Goal: Information Seeking & Learning: Find specific fact

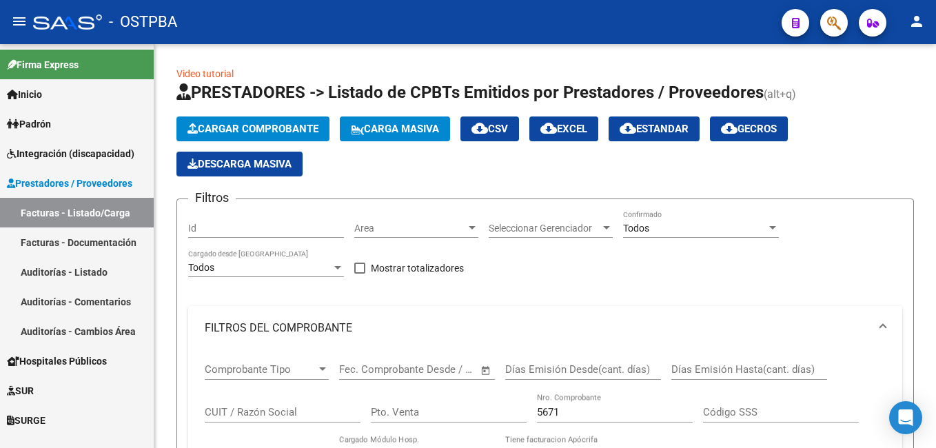
scroll to position [413, 0]
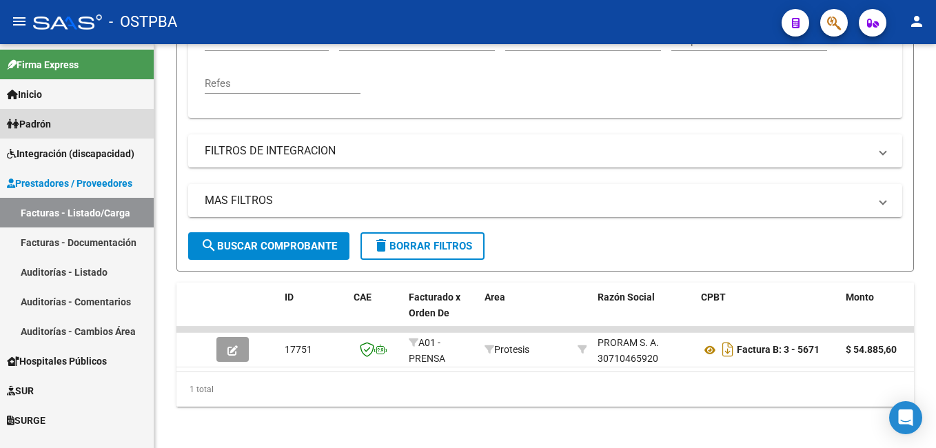
click at [34, 116] on span "Padrón" at bounding box center [29, 123] width 44 height 15
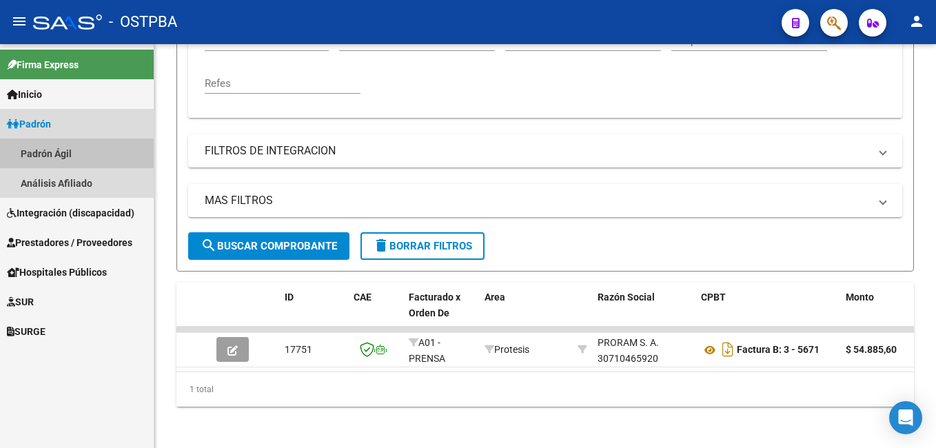
click at [67, 152] on link "Padrón Ágil" at bounding box center [77, 153] width 154 height 30
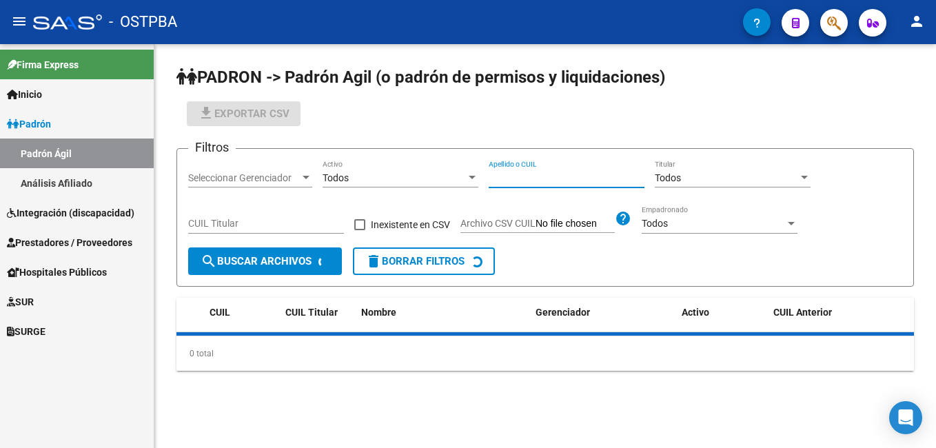
click at [577, 177] on input "Apellido o CUIL" at bounding box center [567, 178] width 156 height 12
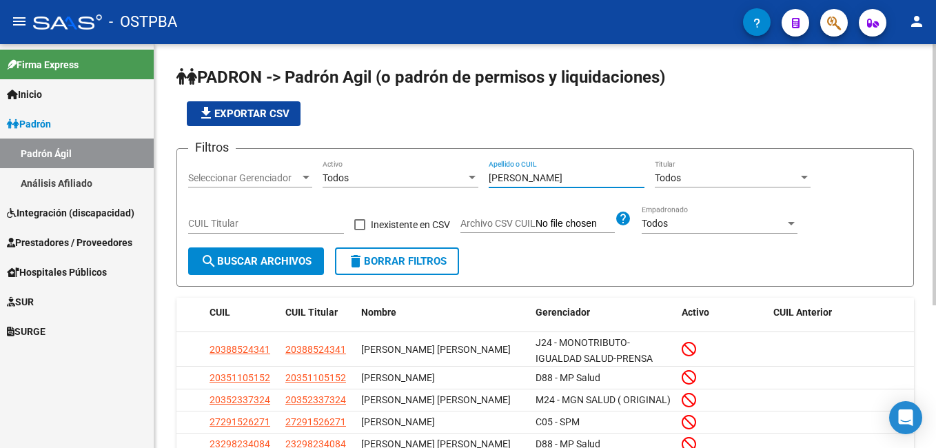
type input "[PERSON_NAME]"
click at [304, 177] on div at bounding box center [305, 177] width 7 height 3
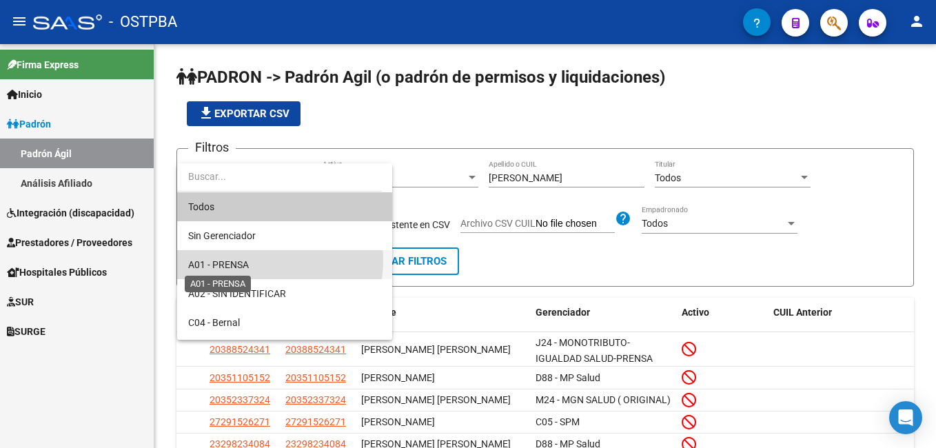
click at [244, 260] on span "A01 - PRENSA" at bounding box center [218, 264] width 61 height 11
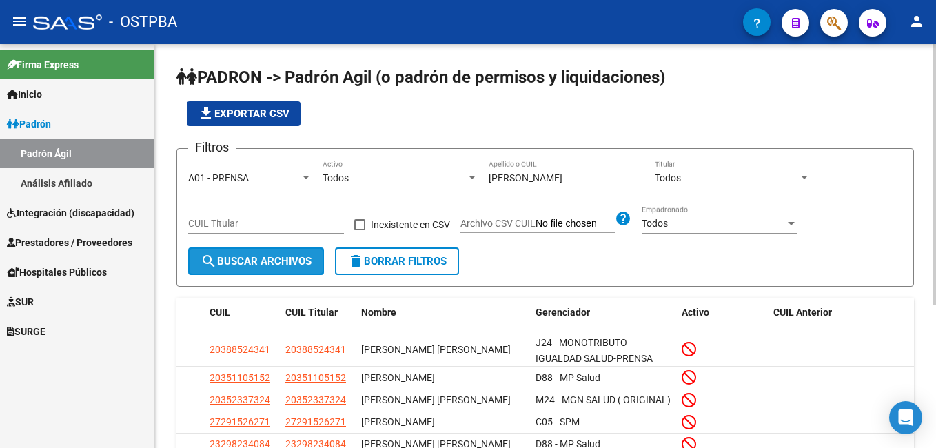
click at [254, 266] on span "search Buscar Archivos" at bounding box center [256, 261] width 111 height 12
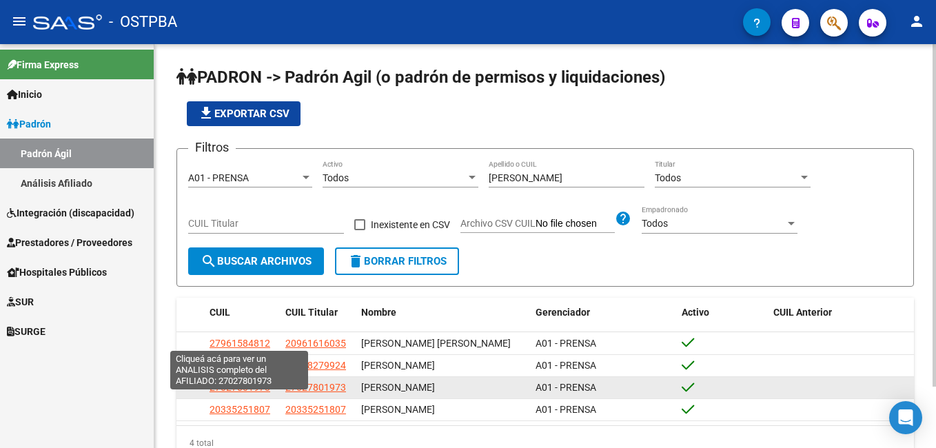
click at [252, 393] on span "27027801973" at bounding box center [239, 387] width 61 height 11
type textarea "27027801973"
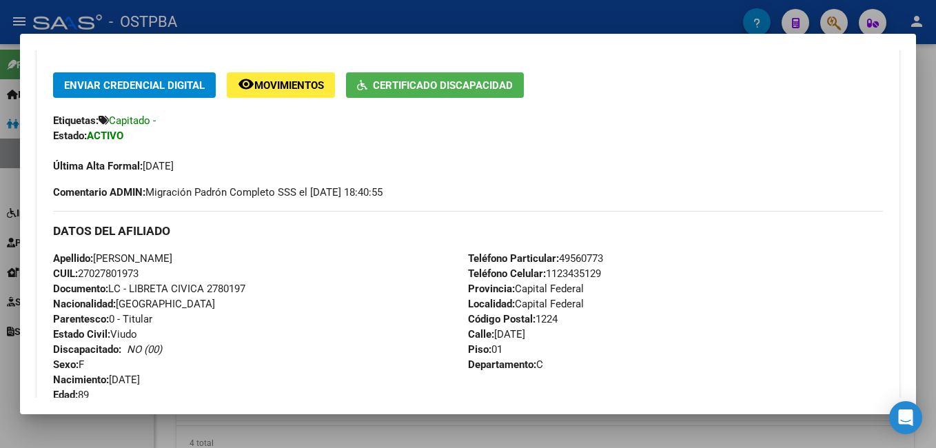
scroll to position [345, 0]
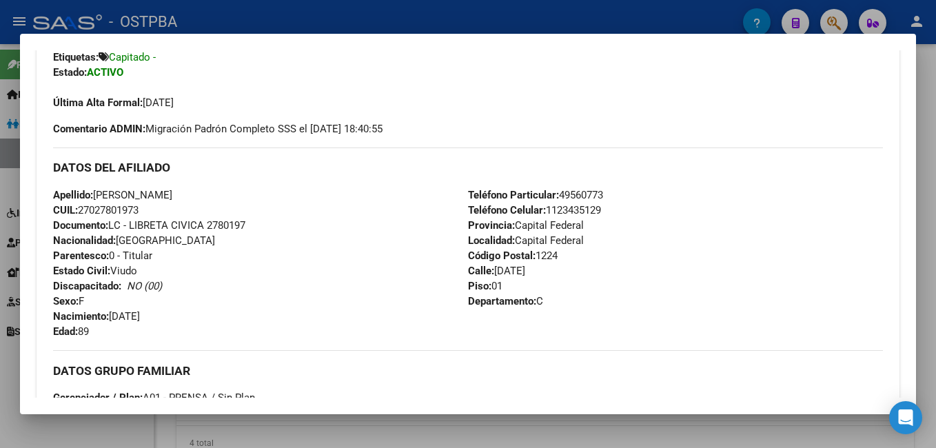
click at [278, 10] on div at bounding box center [468, 224] width 936 height 448
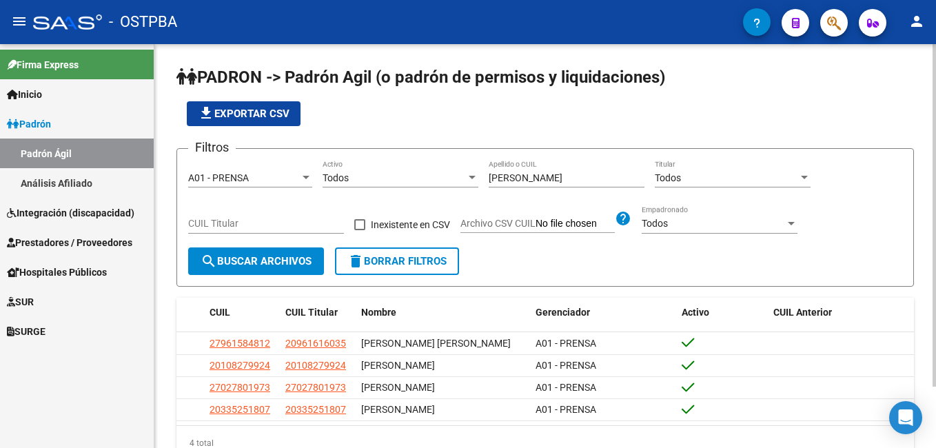
drag, startPoint x: 555, startPoint y: 170, endPoint x: 475, endPoint y: 174, distance: 79.3
click at [475, 174] on div "Filtros A01 - PRENSA Seleccionar Gerenciador Todos Activo [PERSON_NAME] Apellid…" at bounding box center [545, 204] width 714 height 88
drag, startPoint x: 475, startPoint y: 174, endPoint x: 560, endPoint y: 181, distance: 84.3
click at [560, 181] on input "[PERSON_NAME]" at bounding box center [567, 178] width 156 height 12
drag, startPoint x: 553, startPoint y: 178, endPoint x: 454, endPoint y: 170, distance: 99.5
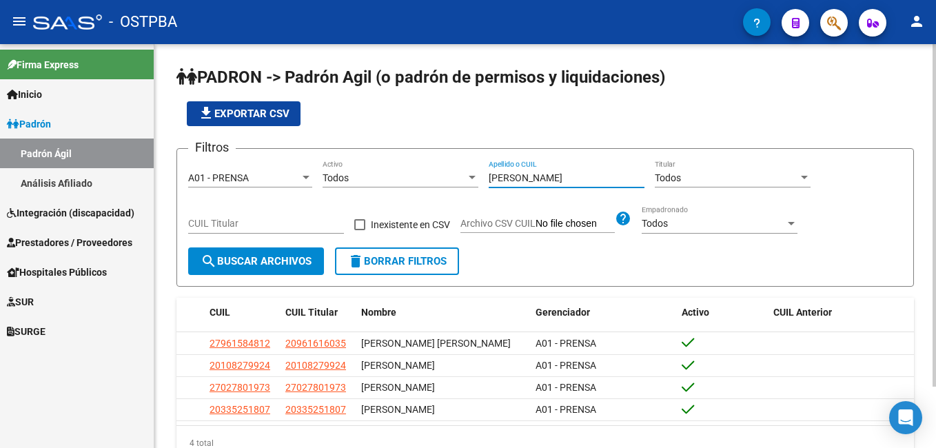
click at [462, 176] on div "Filtros A01 - PRENSA Seleccionar Gerenciador Todos Activo [PERSON_NAME] Apellid…" at bounding box center [545, 204] width 714 height 88
type input "[PERSON_NAME]"
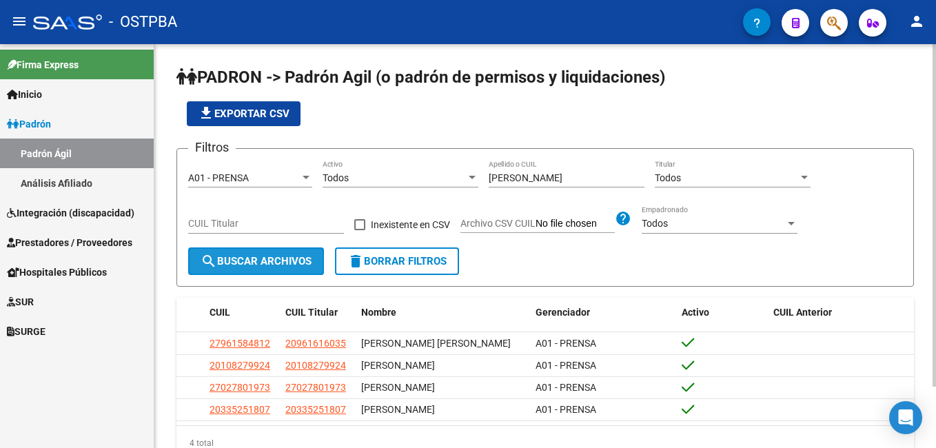
click at [265, 269] on button "search Buscar Archivos" at bounding box center [256, 261] width 136 height 28
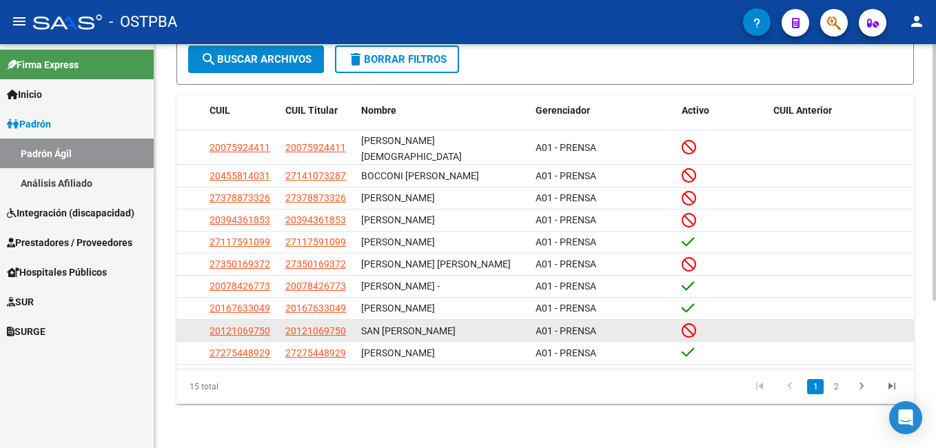
scroll to position [232, 0]
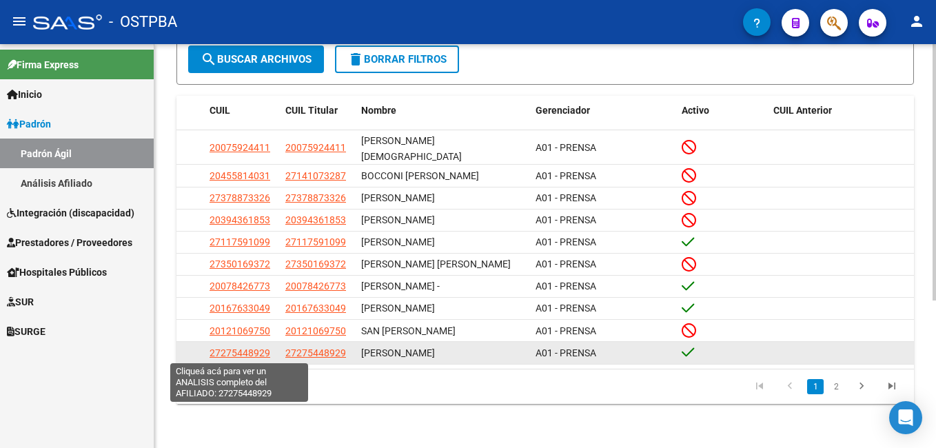
click at [252, 352] on span "27275448929" at bounding box center [239, 352] width 61 height 11
type textarea "27275448929"
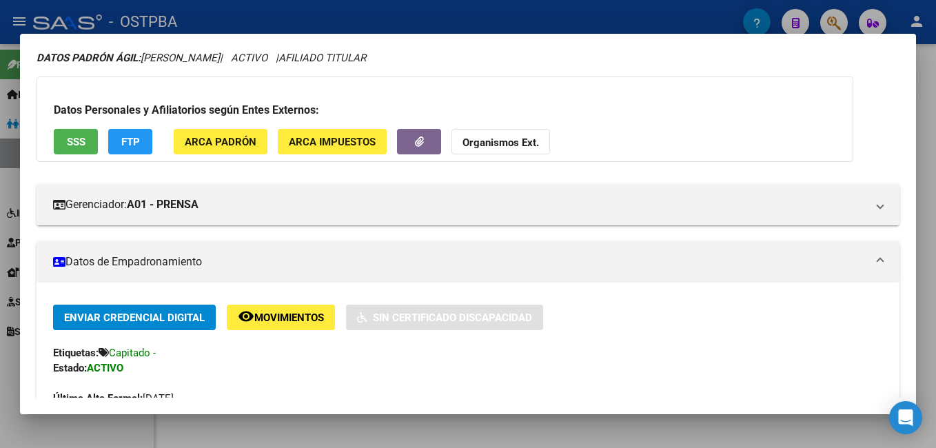
scroll to position [0, 0]
